Goal: Information Seeking & Learning: Understand process/instructions

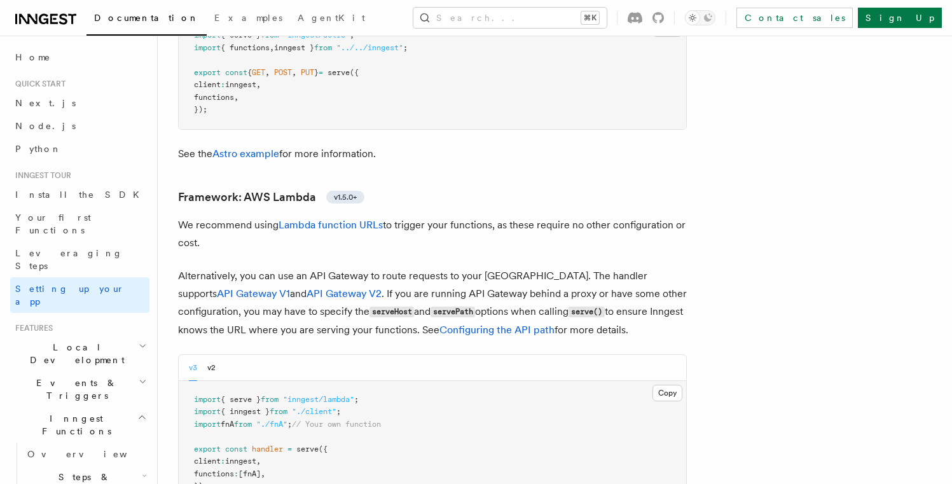
scroll to position [1253, 0]
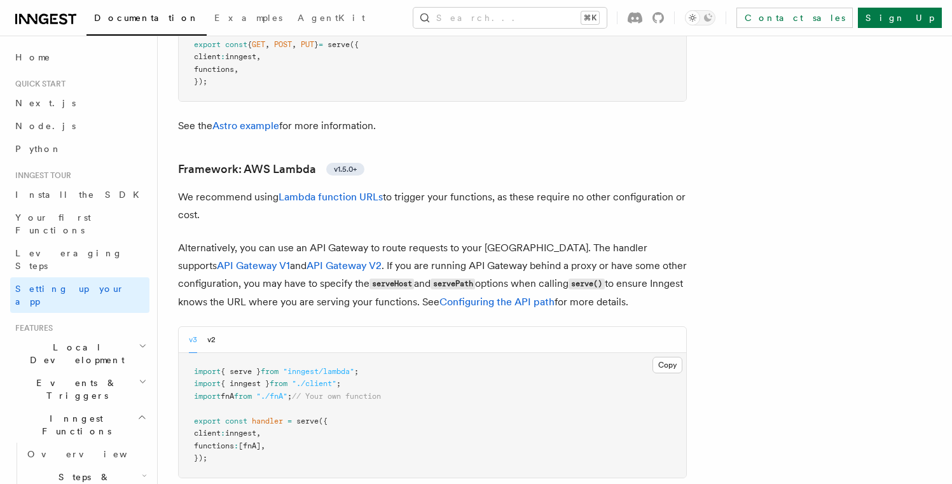
click at [59, 341] on span "Local Development" at bounding box center [74, 353] width 128 height 25
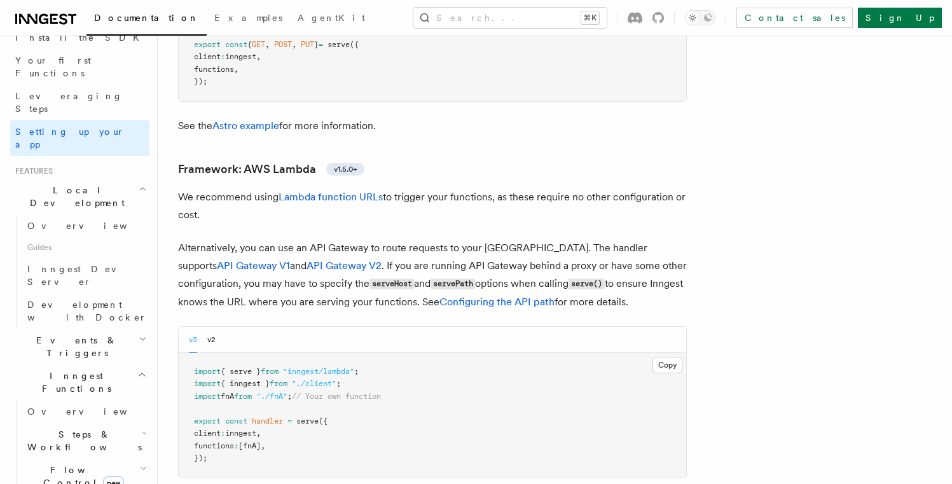
scroll to position [163, 0]
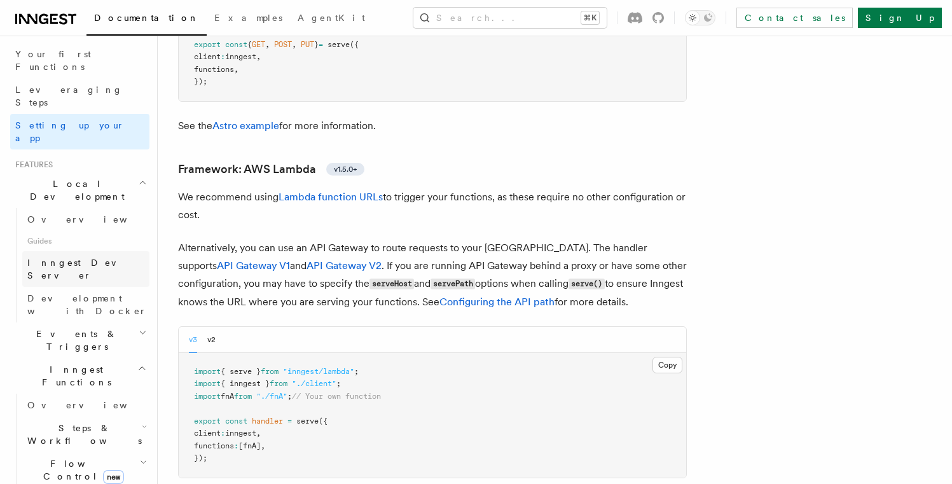
click at [82, 258] on span "Inngest Dev Server" at bounding box center [81, 269] width 109 height 23
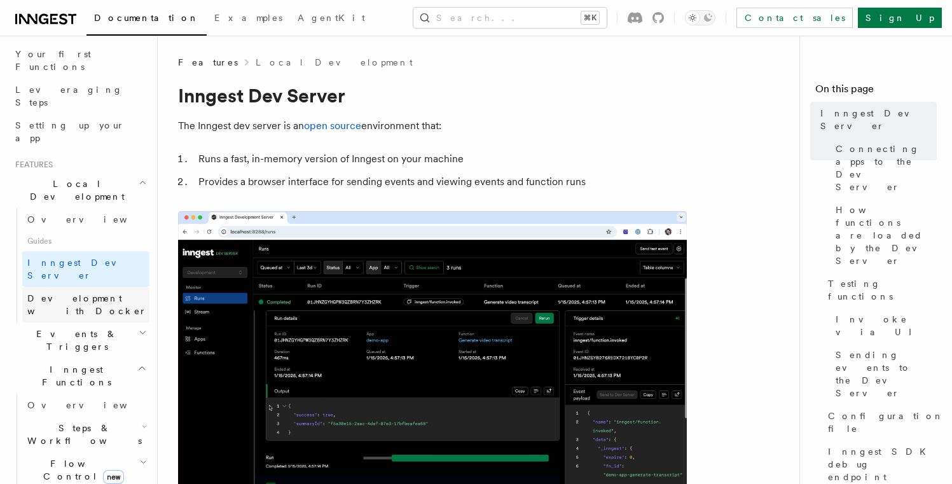
click at [79, 293] on span "Development with Docker" at bounding box center [87, 304] width 120 height 23
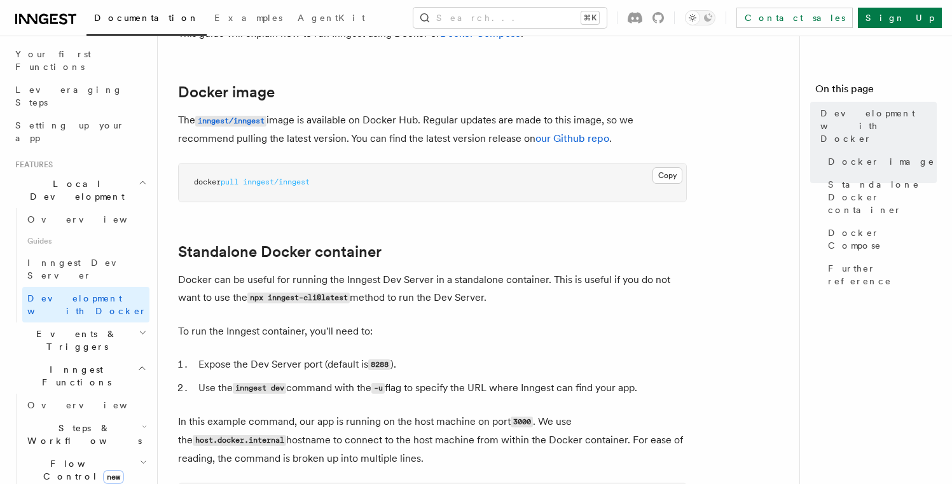
scroll to position [151, 0]
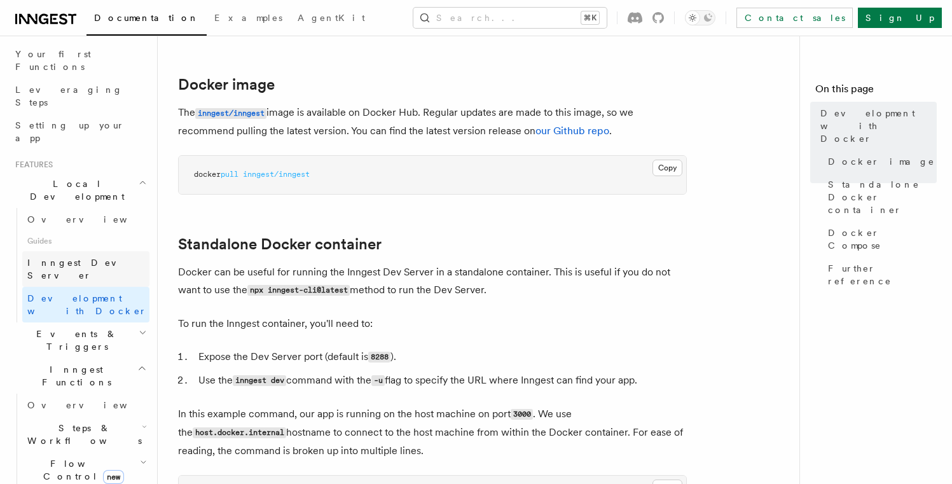
click at [83, 258] on span "Inngest Dev Server" at bounding box center [81, 269] width 109 height 23
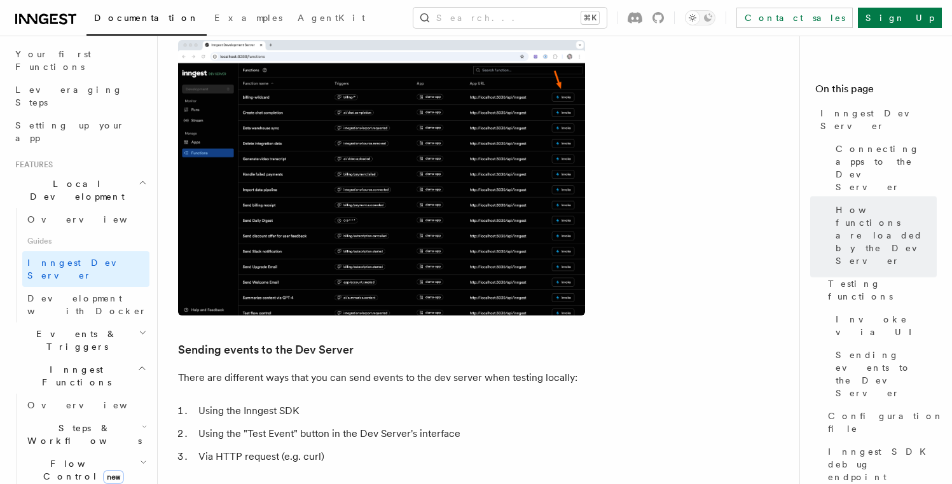
scroll to position [1998, 0]
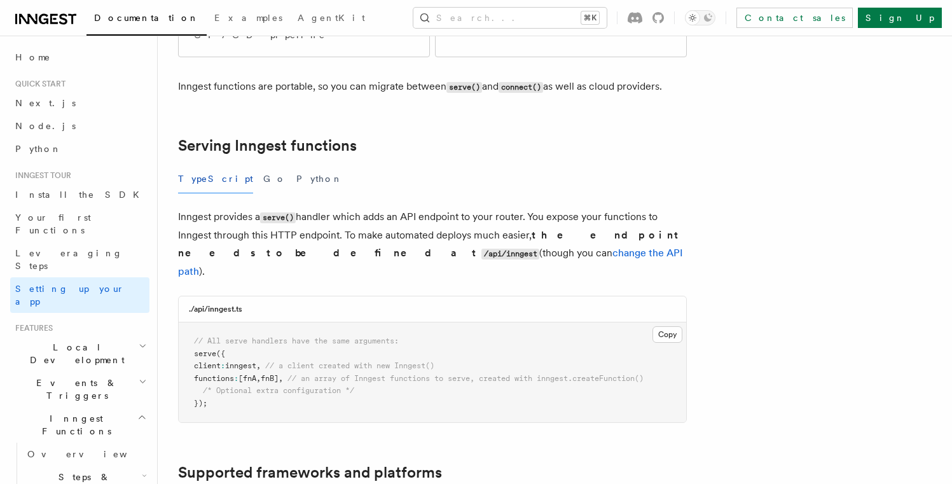
scroll to position [377, 0]
drag, startPoint x: 204, startPoint y: 299, endPoint x: 253, endPoint y: 300, distance: 49.0
click at [253, 374] on span "functions : [fnA , fnB] , // an array of Inngest functions to serve, created wi…" at bounding box center [419, 378] width 450 height 9
copy span "functions :"
